Goal: Navigation & Orientation: Find specific page/section

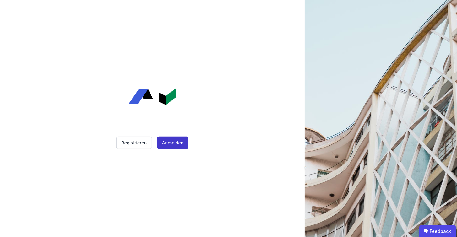
click at [172, 143] on button "Anmelden" at bounding box center [172, 143] width 31 height 13
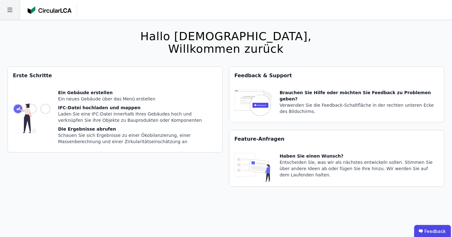
click at [11, 10] on icon at bounding box center [9, 10] width 5 height 4
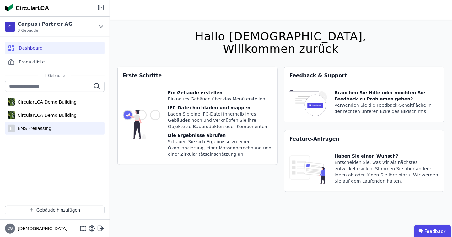
click at [37, 127] on div "EMS Freilassing" at bounding box center [33, 128] width 36 height 6
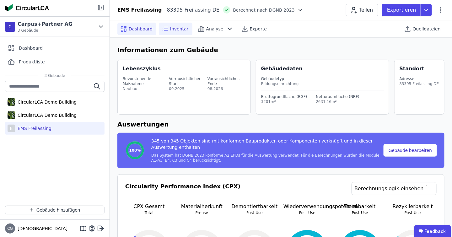
click at [173, 29] on span "Inventar" at bounding box center [179, 29] width 19 height 6
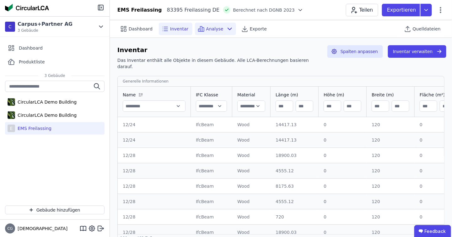
click at [228, 29] on icon at bounding box center [230, 29] width 4 height 2
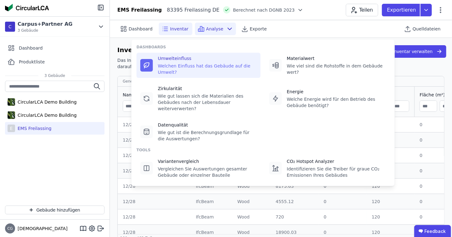
click at [187, 61] on div "Umwelteinfluss" at bounding box center [207, 58] width 99 height 6
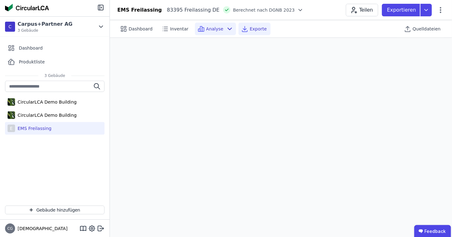
click at [253, 28] on span "Exporte" at bounding box center [258, 29] width 17 height 6
